Goal: Task Accomplishment & Management: Manage account settings

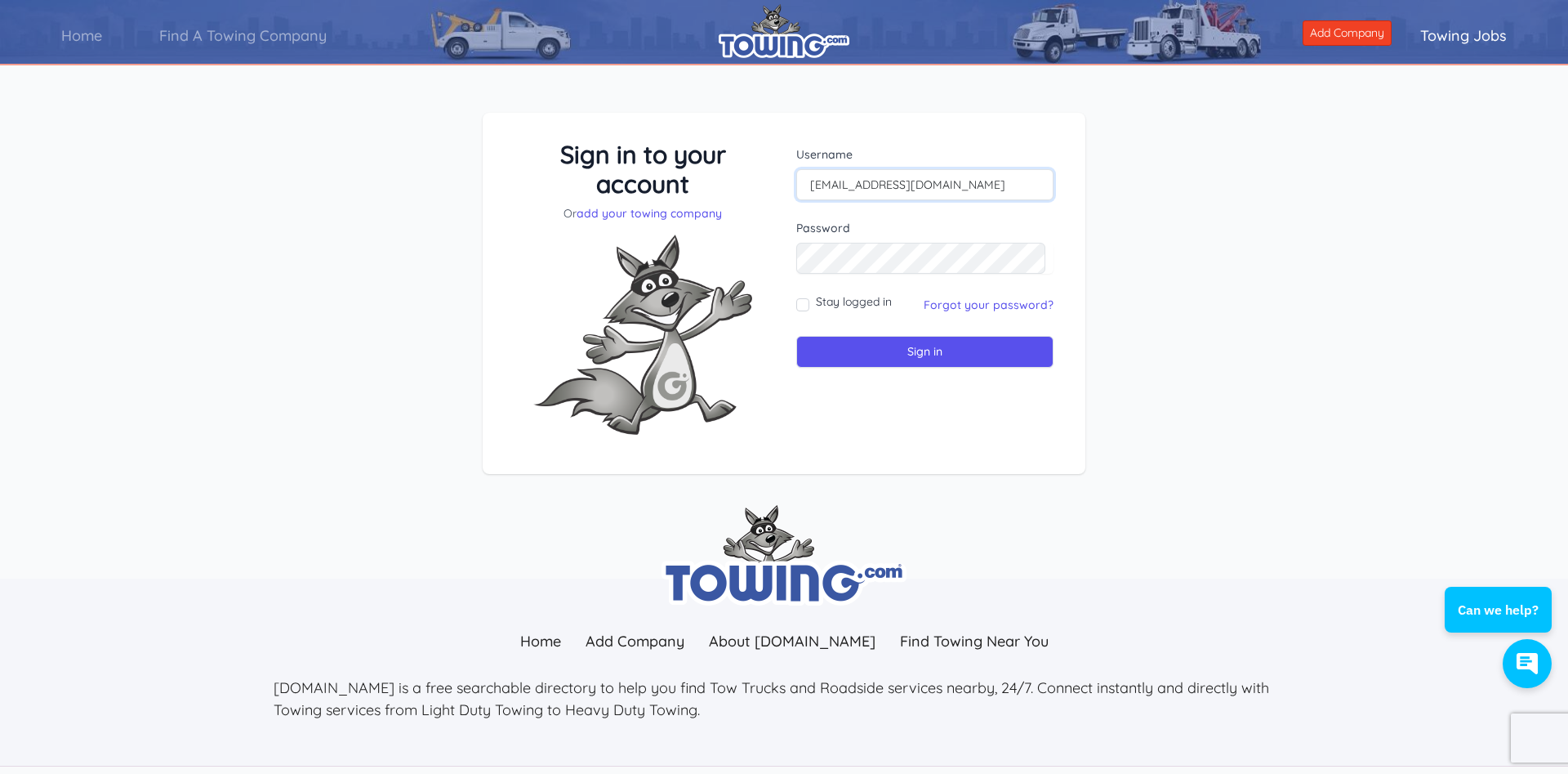
click at [972, 188] on input "[EMAIL_ADDRESS][DOMAIN_NAME]" at bounding box center [925, 184] width 258 height 31
click at [800, 305] on input "Stay logged in" at bounding box center [803, 305] width 13 height 13
checkbox input "true"
click at [976, 308] on link "Forgot your password?" at bounding box center [988, 305] width 130 height 15
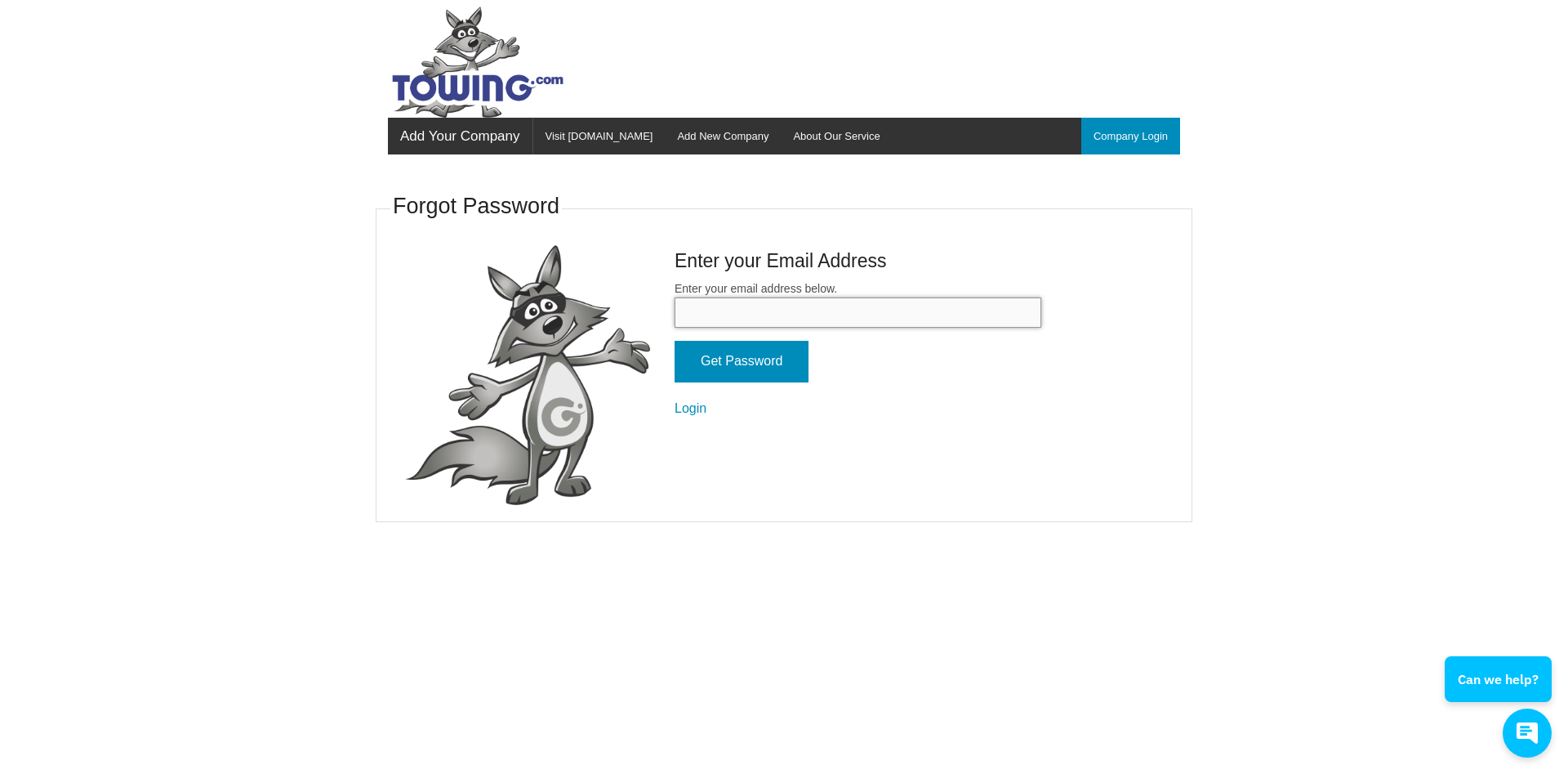
click at [810, 316] on input "Enter your email address below." at bounding box center [858, 312] width 366 height 30
click at [808, 315] on input "Enter your email address below." at bounding box center [858, 312] width 366 height 30
type input "[EMAIL_ADDRESS][DOMAIN_NAME]"
click at [738, 361] on input "Get Password" at bounding box center [742, 361] width 134 height 42
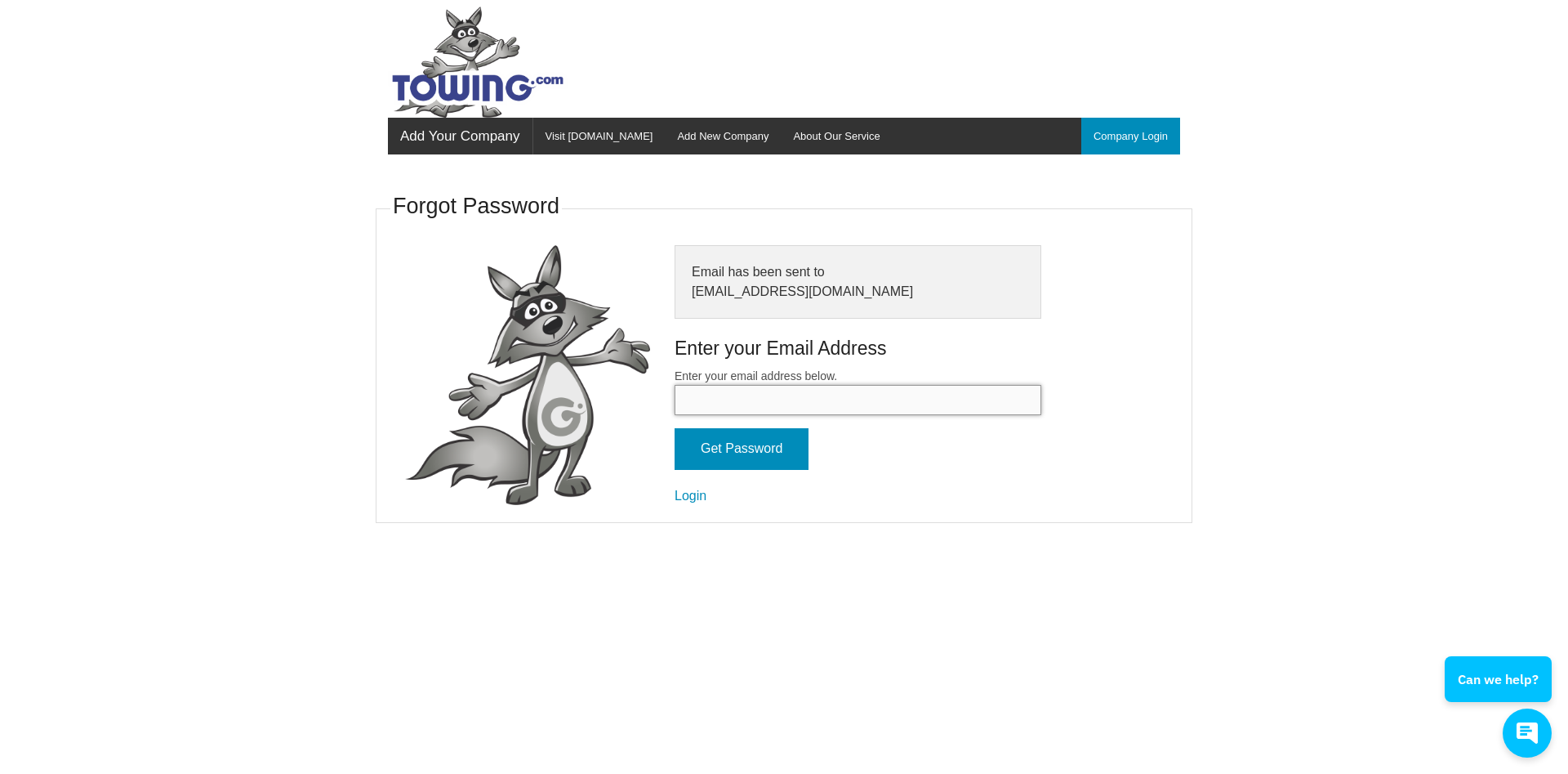
click at [766, 396] on input "Enter your email address below." at bounding box center [858, 400] width 366 height 30
click at [753, 461] on input "Get Password" at bounding box center [742, 449] width 134 height 42
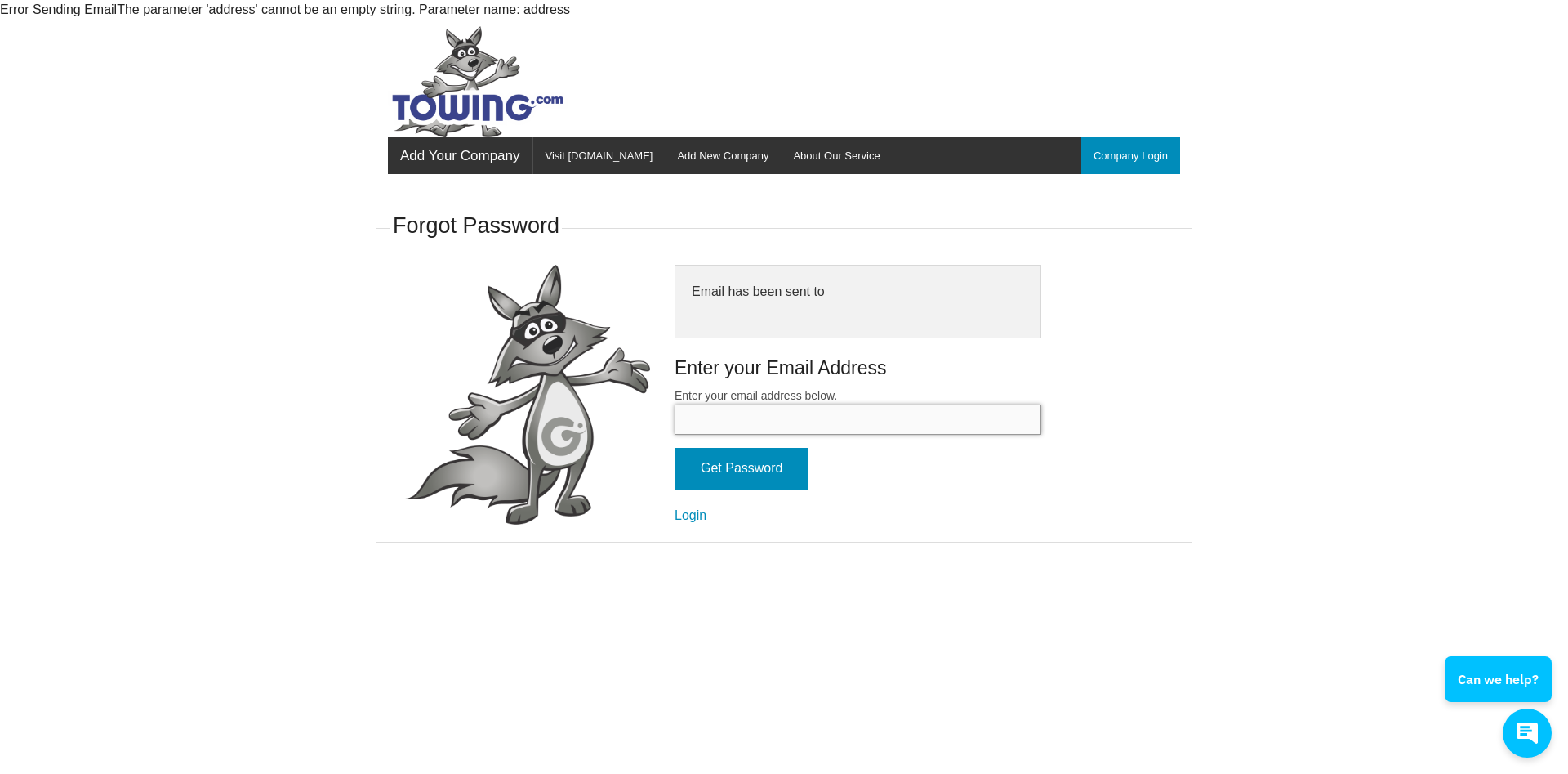
click at [761, 419] on input "Enter your email address below." at bounding box center [858, 419] width 366 height 30
type input "[EMAIL_ADDRESS][DOMAIN_NAME]"
click at [759, 468] on input "Get Password" at bounding box center [742, 469] width 134 height 42
